Goal: Task Accomplishment & Management: Manage account settings

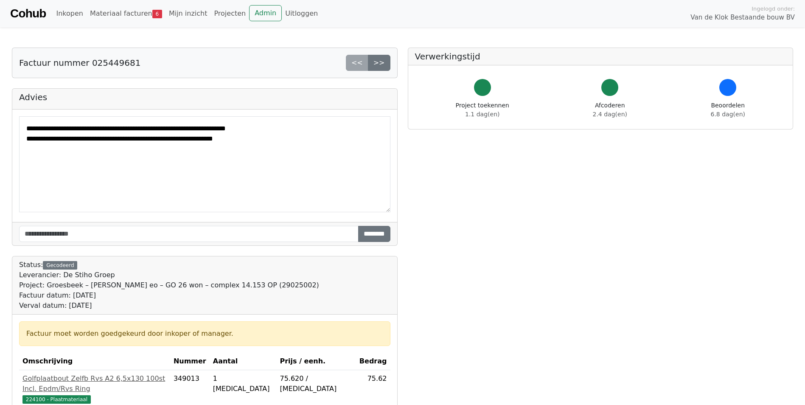
drag, startPoint x: 268, startPoint y: 144, endPoint x: 103, endPoint y: 130, distance: 166.0
click at [103, 130] on textarea "**********" at bounding box center [204, 164] width 371 height 96
click at [219, 78] on div "Factuur nummer 025449681 << >>" at bounding box center [205, 63] width 386 height 31
drag, startPoint x: 126, startPoint y: 131, endPoint x: 257, endPoint y: 127, distance: 131.1
click at [257, 127] on textarea "**********" at bounding box center [204, 164] width 371 height 96
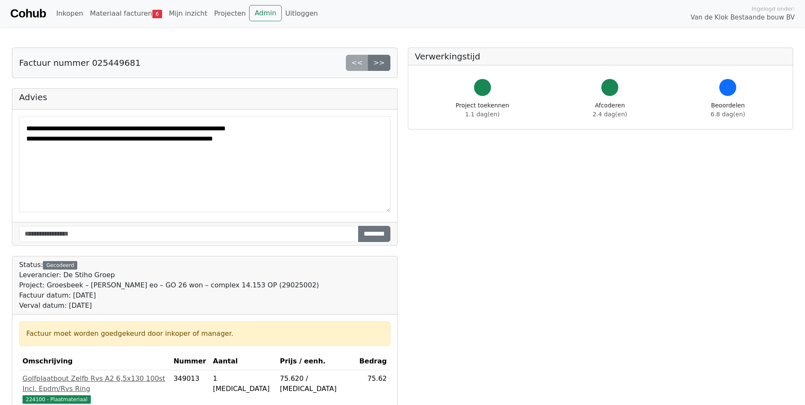
click at [178, 130] on textarea "**********" at bounding box center [204, 164] width 371 height 96
drag, startPoint x: 280, startPoint y: 128, endPoint x: 116, endPoint y: 127, distance: 164.2
click at [116, 127] on textarea "**********" at bounding box center [204, 164] width 371 height 96
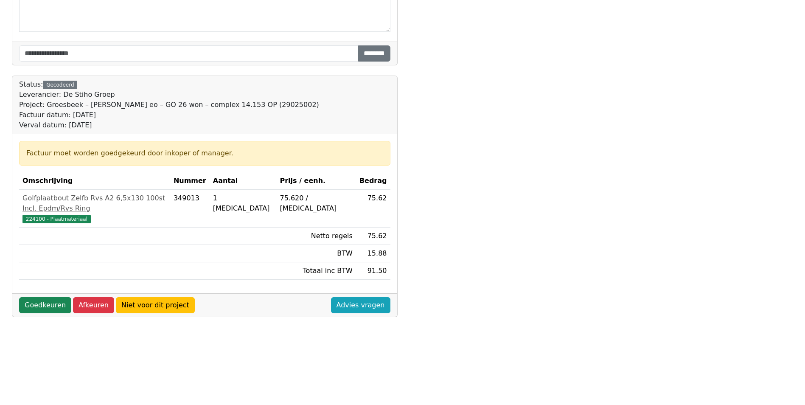
scroll to position [182, 0]
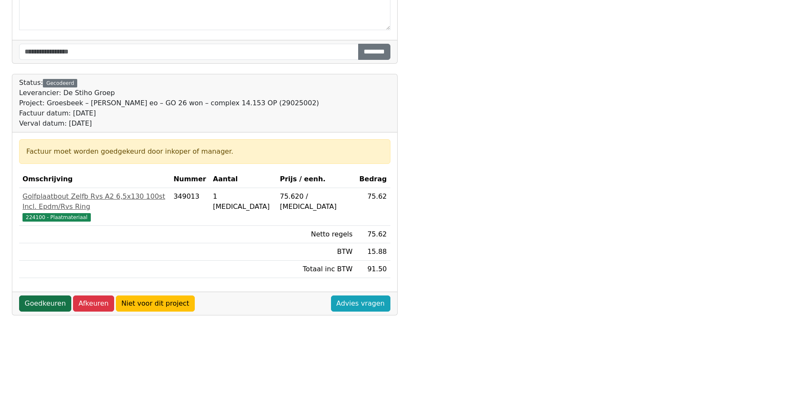
click at [34, 295] on link "Goedkeuren" at bounding box center [45, 303] width 52 height 16
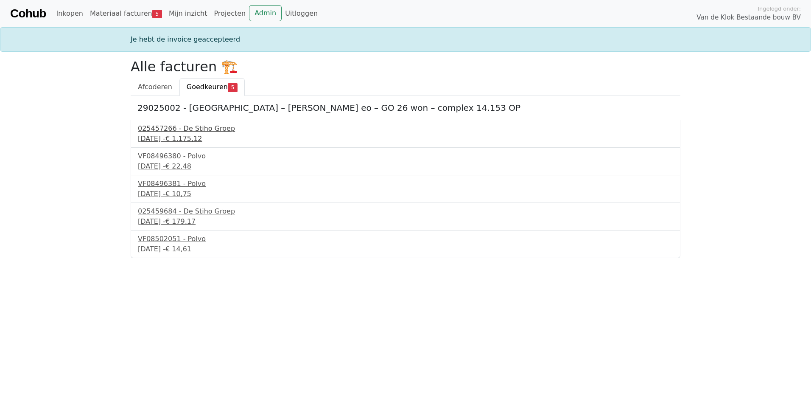
click at [193, 128] on div "025457266 - De Stiho Groep" at bounding box center [405, 128] width 535 height 10
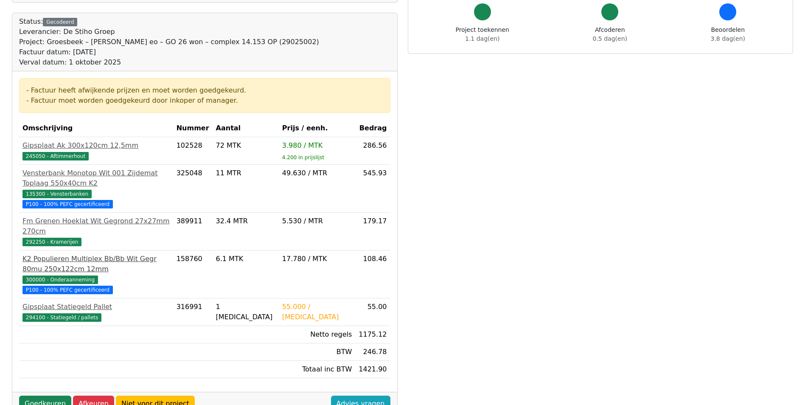
scroll to position [85, 0]
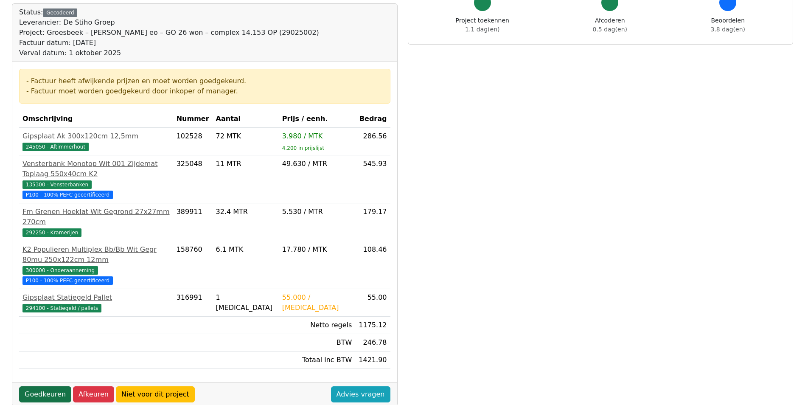
click at [48, 386] on link "Goedkeuren" at bounding box center [45, 394] width 52 height 16
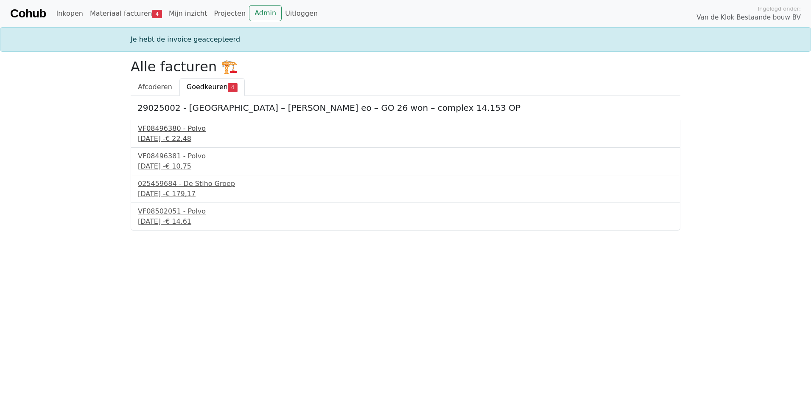
click at [171, 128] on div "VF08496380 - Polvo" at bounding box center [405, 128] width 535 height 10
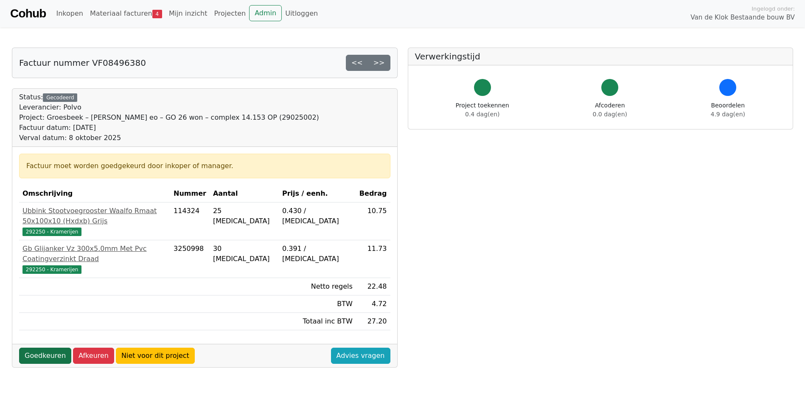
click at [49, 347] on link "Goedkeuren" at bounding box center [45, 355] width 52 height 16
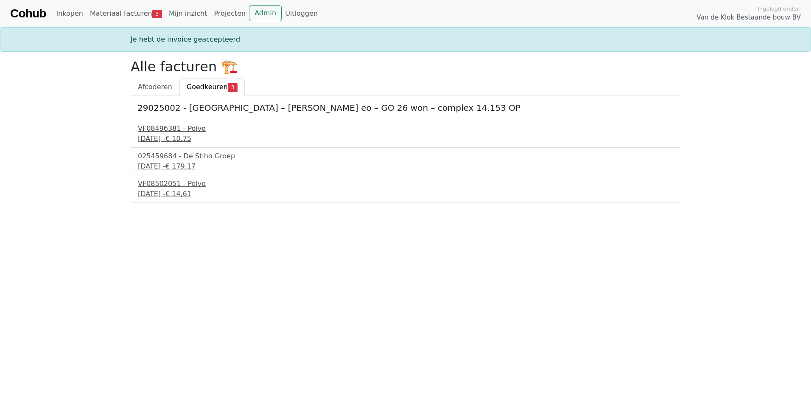
click at [168, 130] on div "VF08496381 - Polvo" at bounding box center [405, 128] width 535 height 10
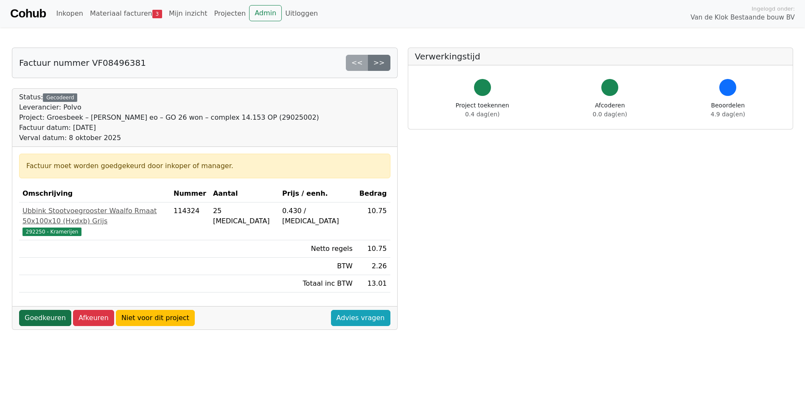
click at [50, 310] on link "Goedkeuren" at bounding box center [45, 318] width 52 height 16
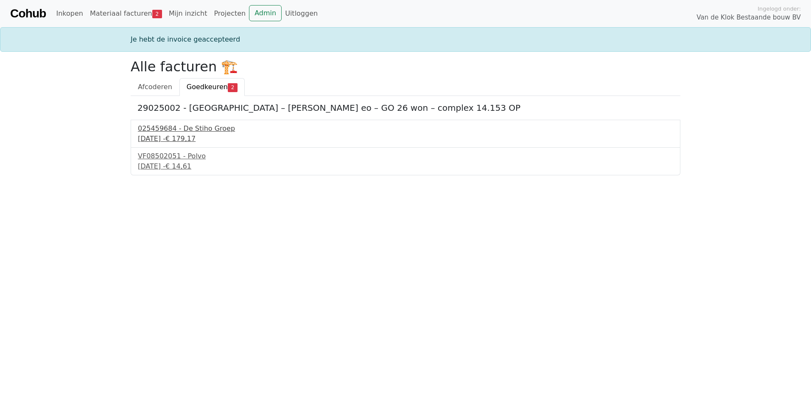
click at [182, 135] on div "[DATE] - € 179,17" at bounding box center [405, 139] width 535 height 10
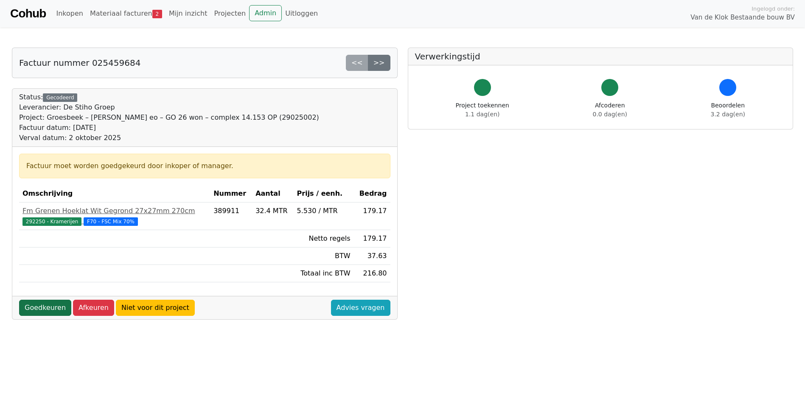
click at [47, 305] on link "Goedkeuren" at bounding box center [45, 307] width 52 height 16
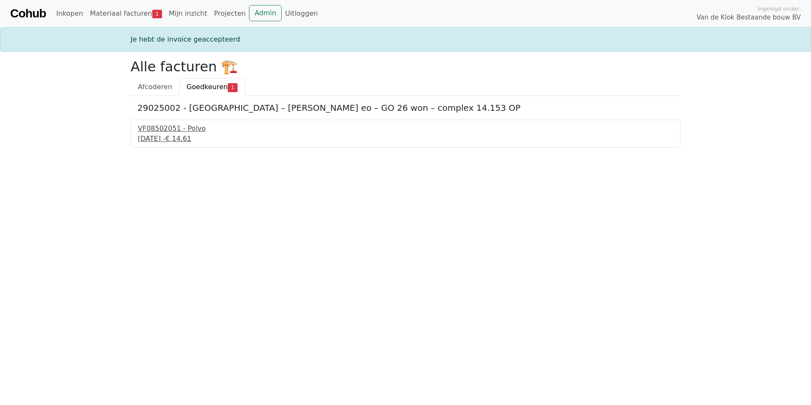
click at [164, 136] on div "[DATE] - € 14,61" at bounding box center [405, 139] width 535 height 10
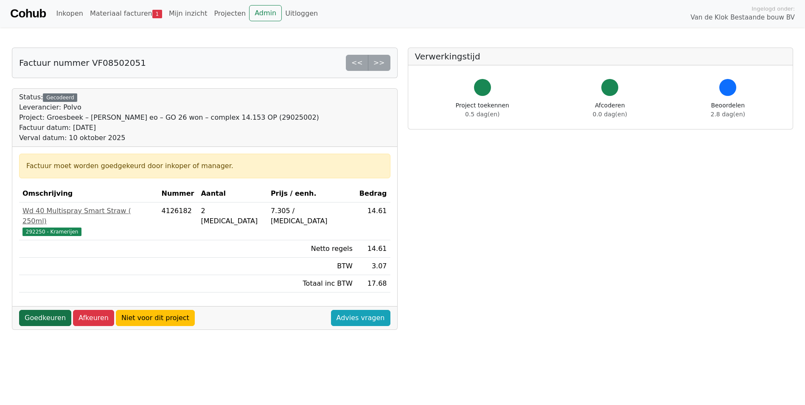
click at [46, 310] on link "Goedkeuren" at bounding box center [45, 318] width 52 height 16
